Goal: Information Seeking & Learning: Learn about a topic

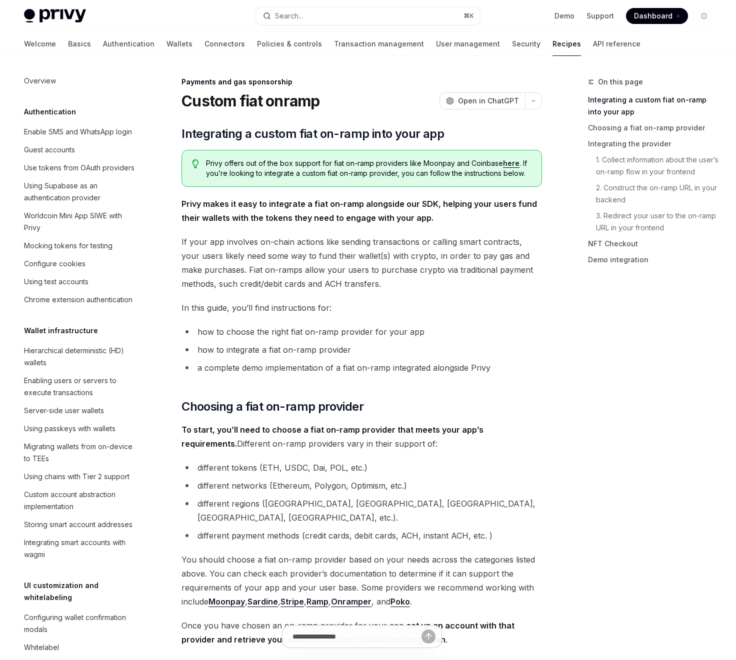
scroll to position [611, 0]
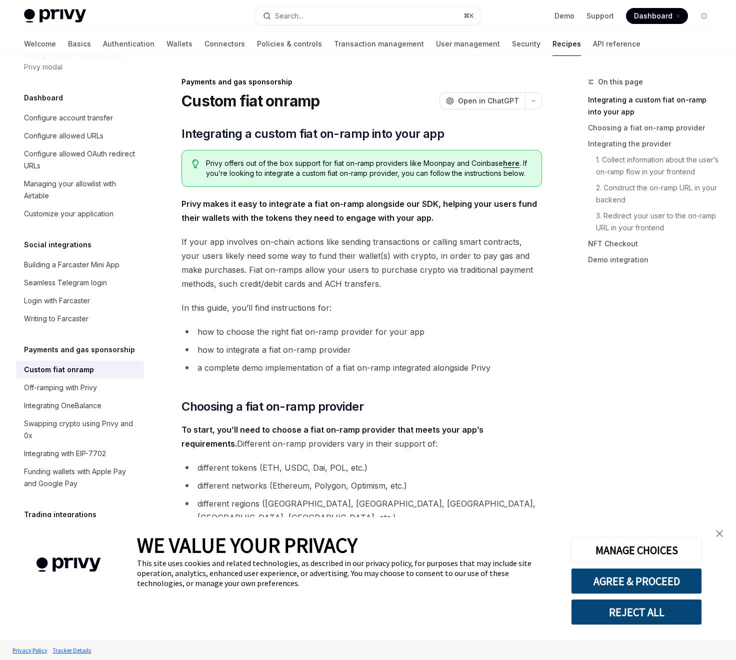
type textarea "*"
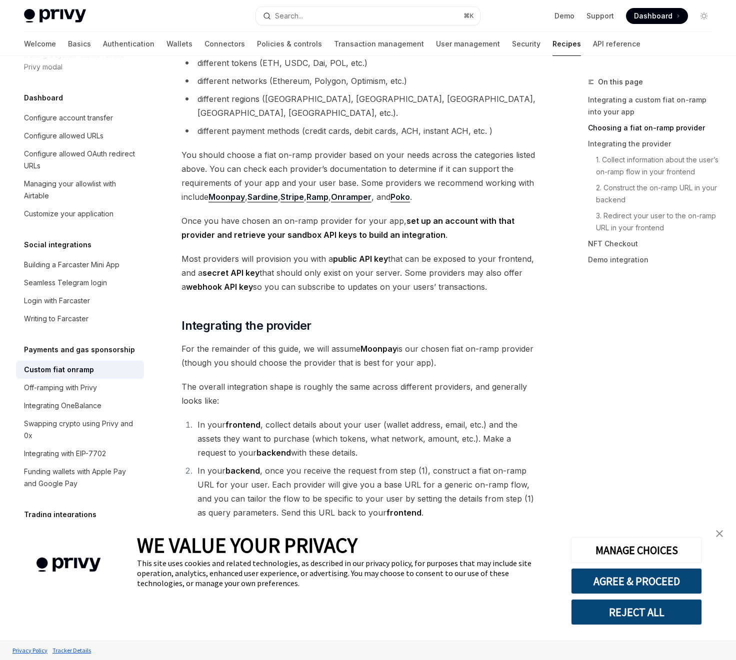
scroll to position [0, 0]
click at [638, 578] on button "AGREE & PROCEED" at bounding box center [636, 581] width 131 height 26
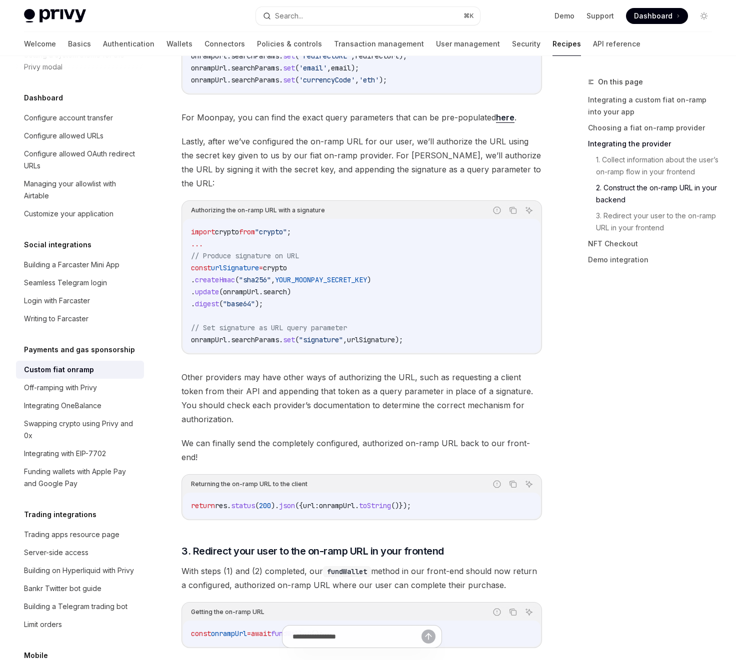
scroll to position [2645, 0]
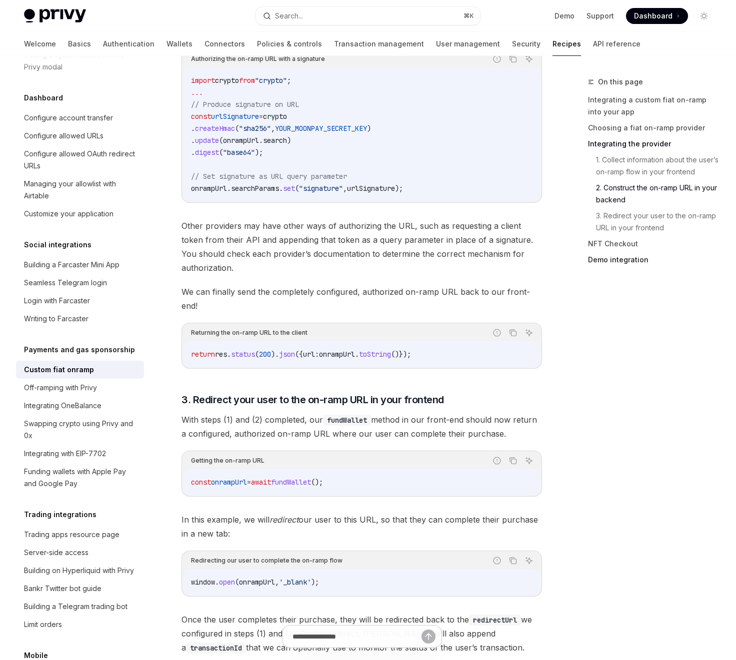
click at [600, 263] on link "Demo integration" at bounding box center [654, 260] width 132 height 16
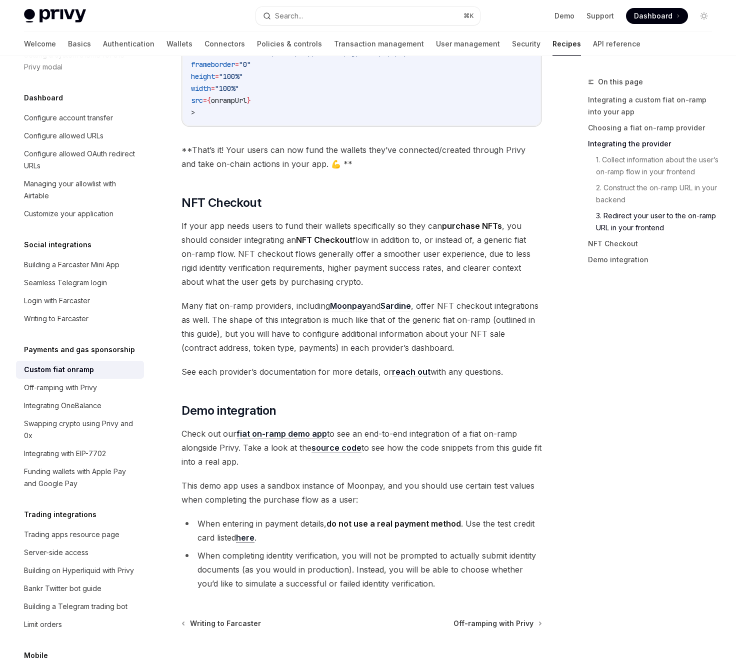
scroll to position [3438, 0]
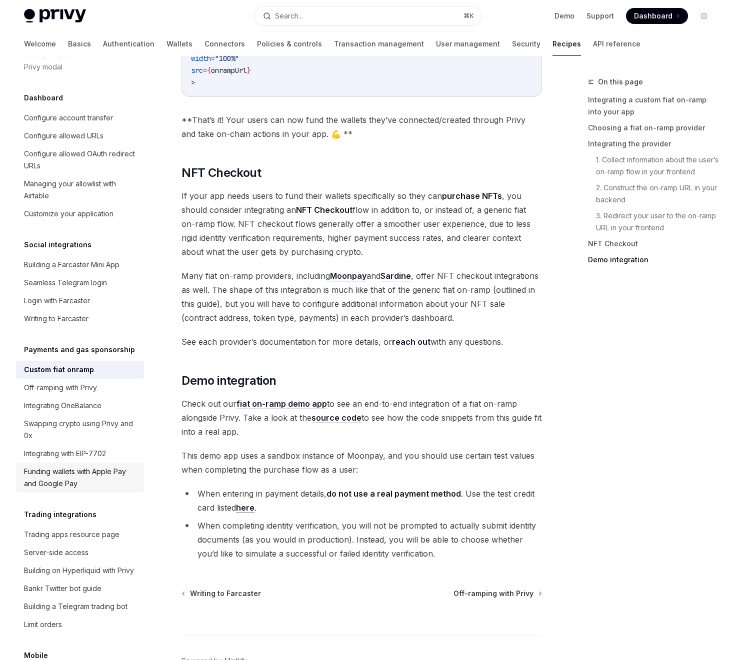
click at [104, 466] on div "Funding wallets with Apple Pay and Google Pay" at bounding box center [81, 478] width 114 height 24
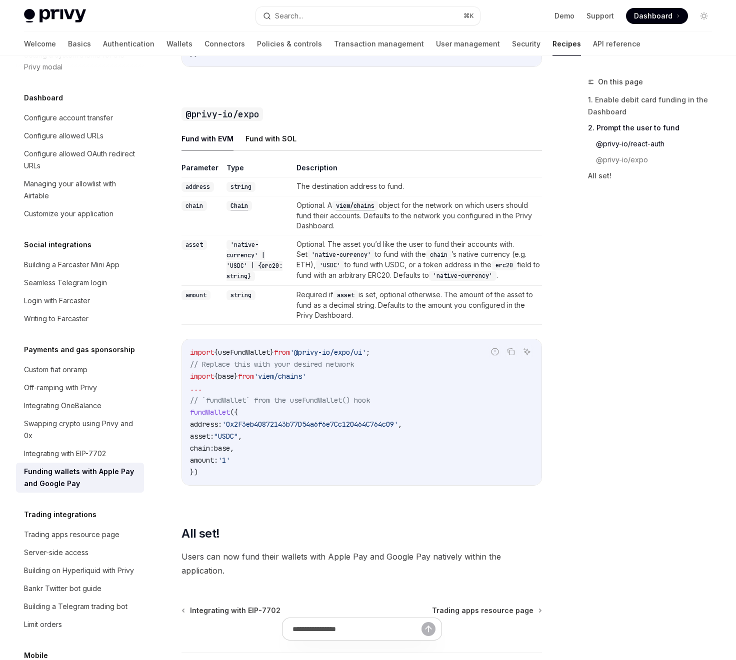
scroll to position [1135, 0]
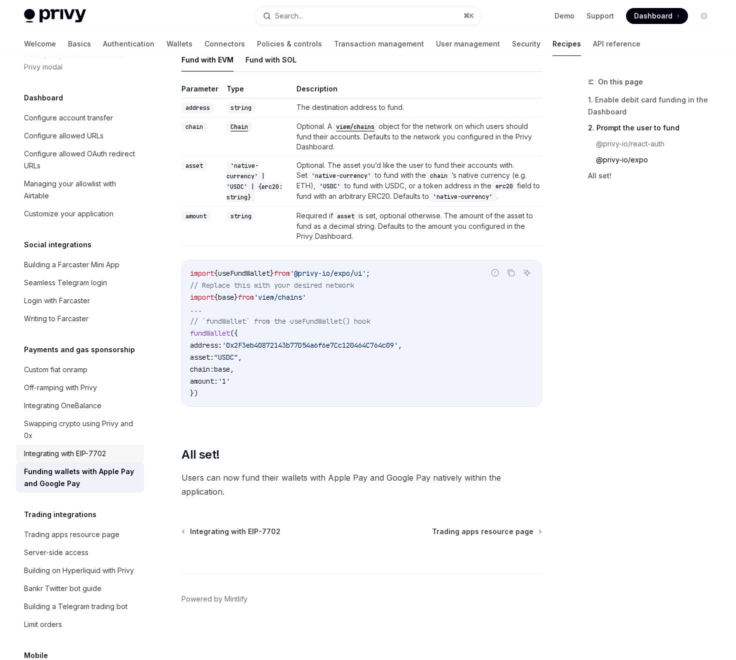
click at [51, 448] on div "Integrating with EIP-7702" at bounding box center [65, 454] width 82 height 12
type textarea "*"
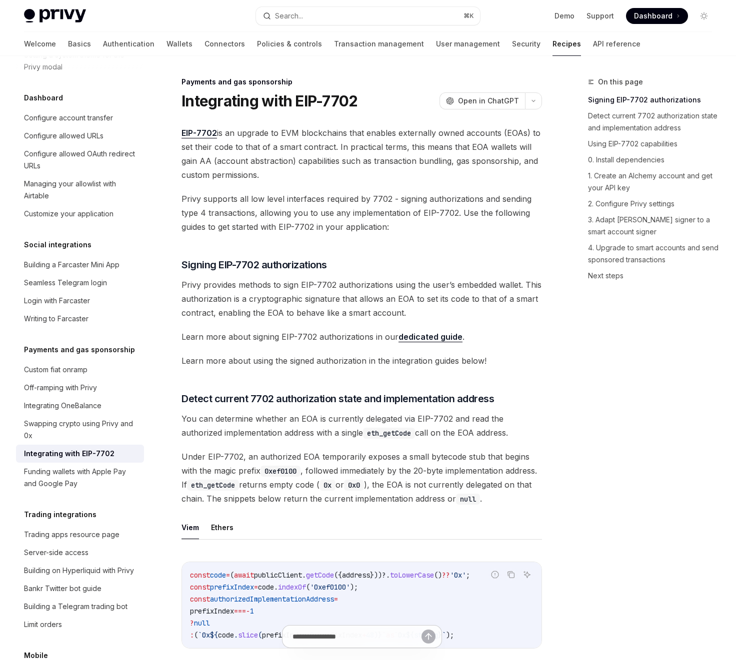
scroll to position [435, 0]
